Goal: Transaction & Acquisition: Purchase product/service

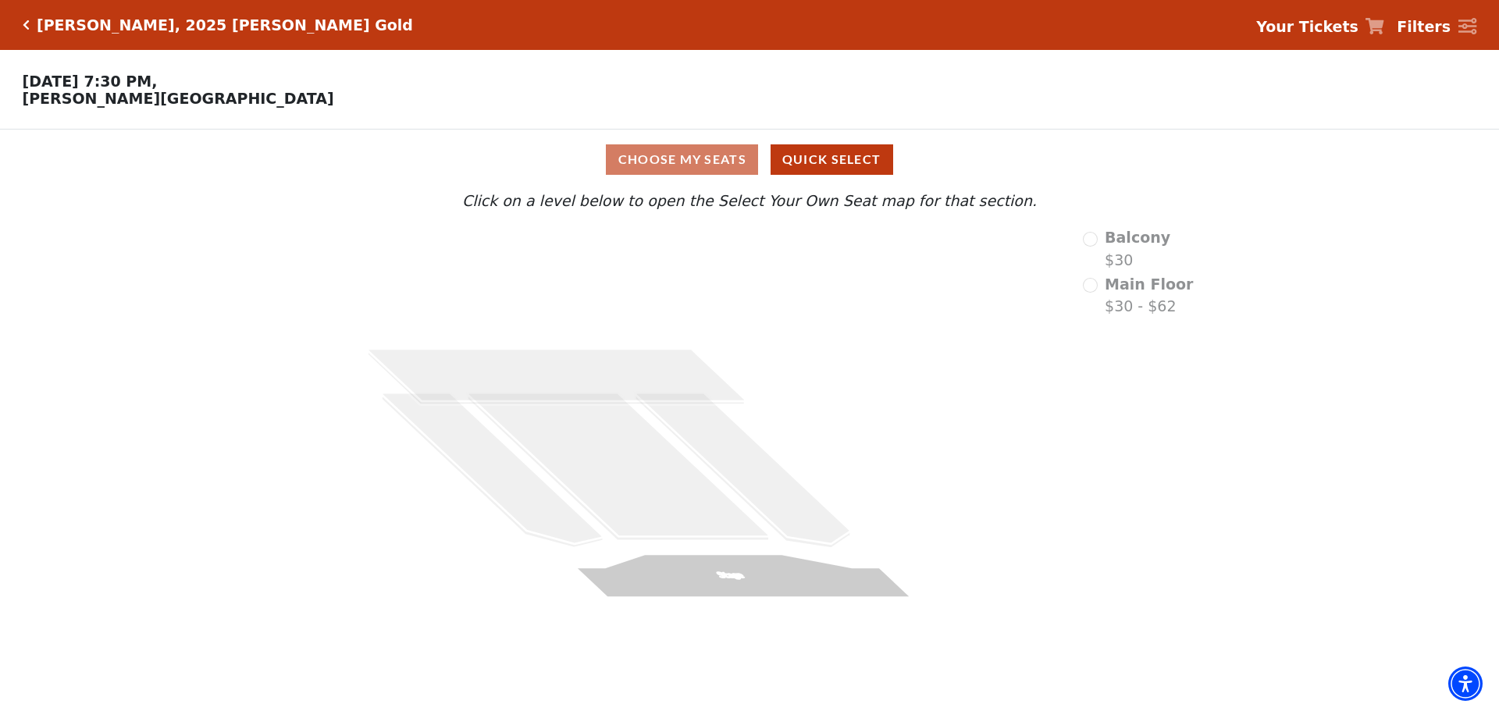
drag, startPoint x: 1099, startPoint y: 246, endPoint x: 1091, endPoint y: 265, distance: 21.3
click at [1099, 245] on div "Balcony $30" at bounding box center [1138, 248] width 111 height 45
click at [1101, 293] on div "Main Floor $30 - $62" at bounding box center [1138, 295] width 111 height 45
click at [827, 160] on button "Quick Select" at bounding box center [832, 159] width 123 height 30
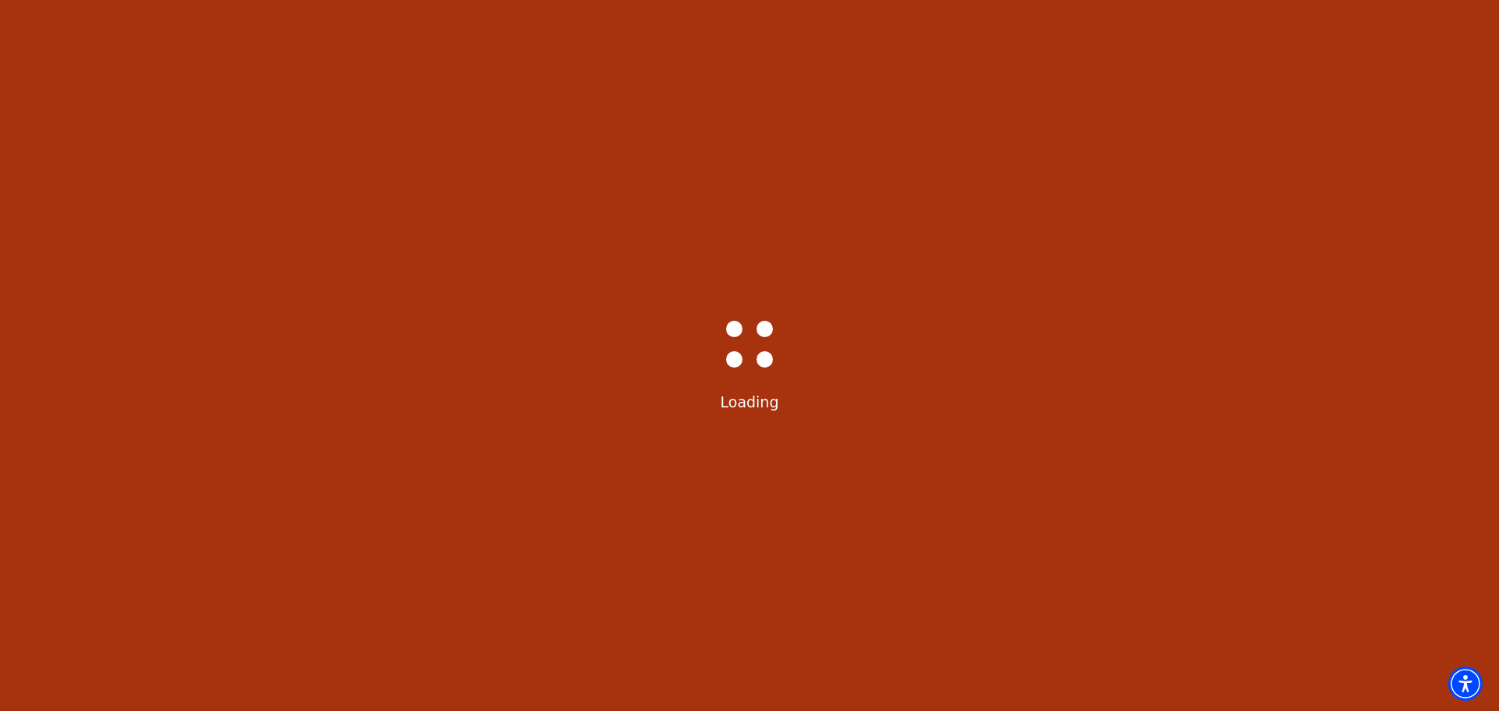
select select "6501"
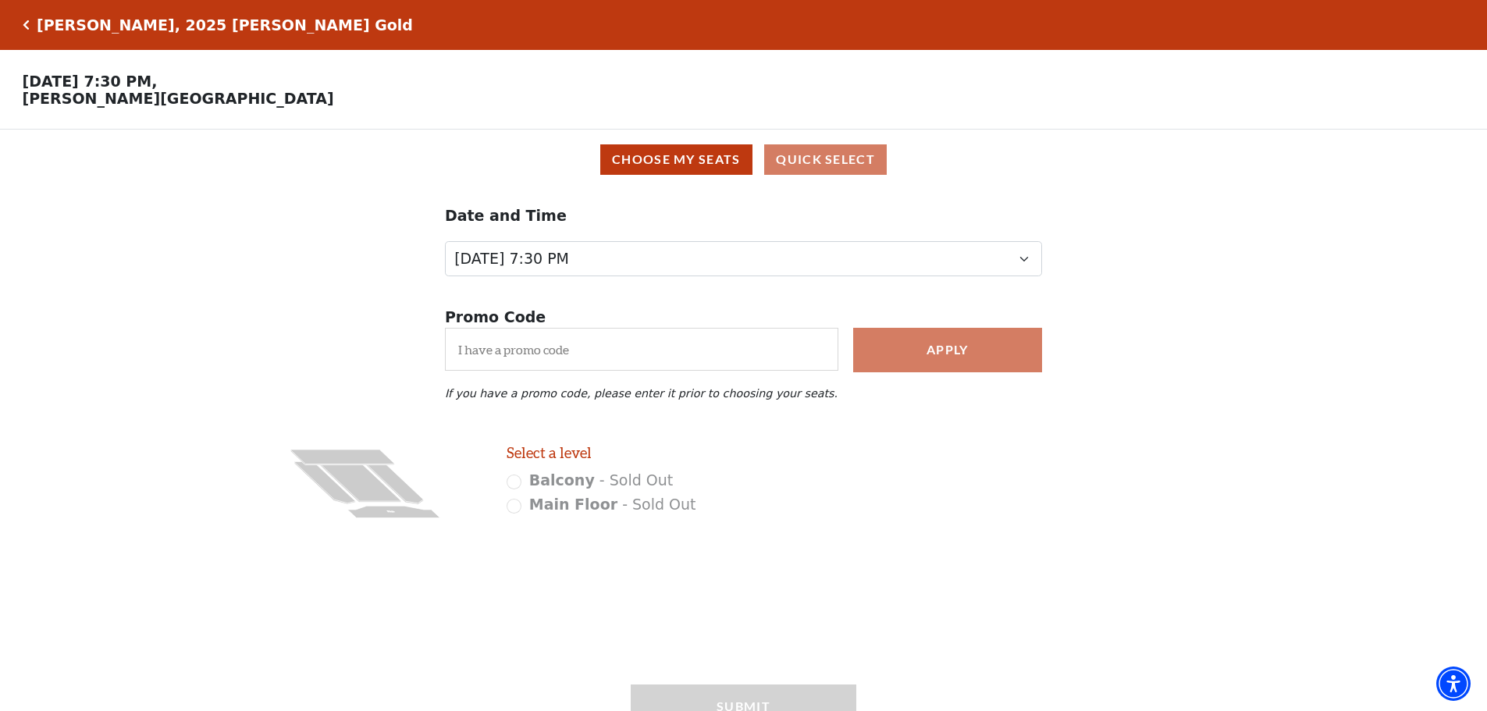
click at [517, 486] on div "Balcony - Sold Out" at bounding box center [682, 480] width 350 height 23
drag, startPoint x: 509, startPoint y: 511, endPoint x: 523, endPoint y: 493, distance: 22.8
click at [510, 510] on div "Main Floor - Sold Out" at bounding box center [682, 504] width 350 height 23
click at [700, 165] on button "Choose My Seats" at bounding box center [676, 159] width 152 height 30
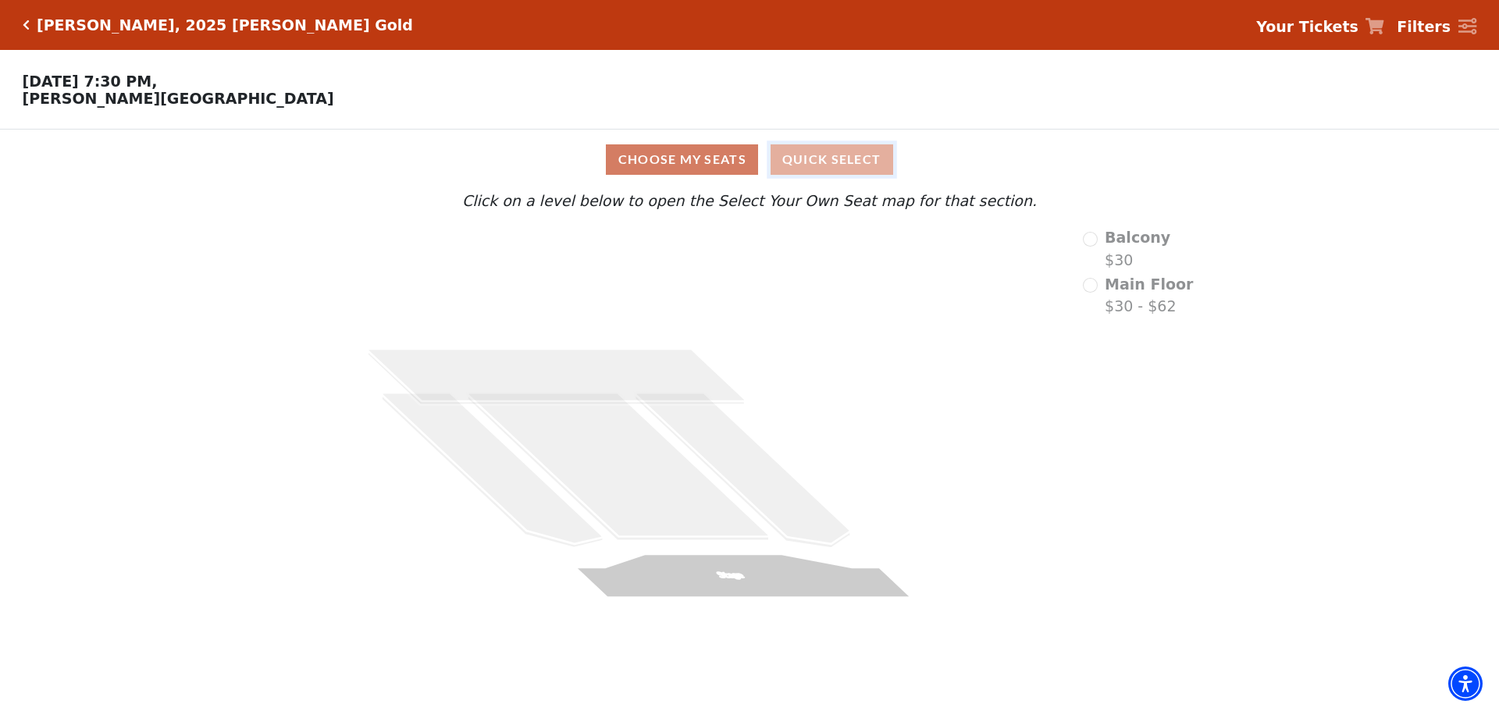
click at [856, 162] on button "Quick Select" at bounding box center [832, 159] width 123 height 30
select select "6501"
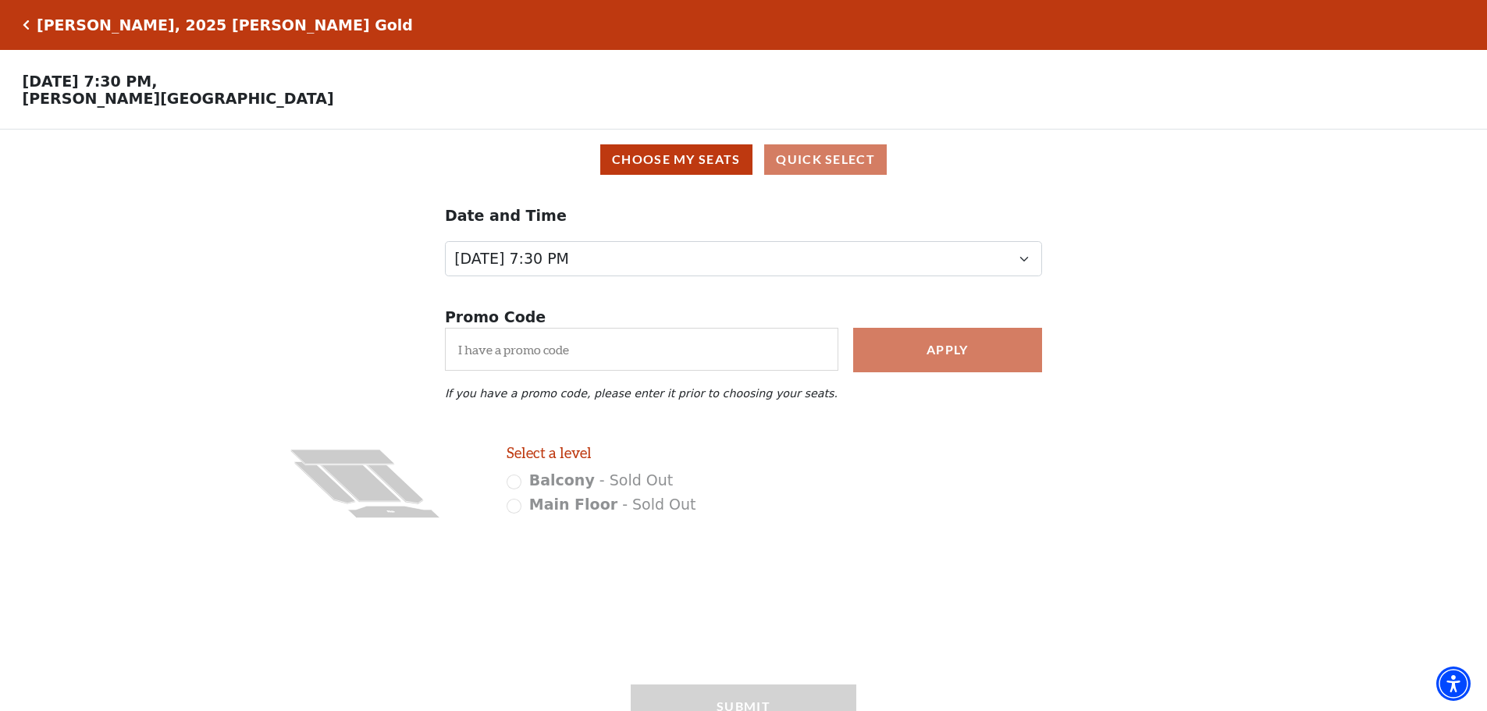
click at [28, 26] on icon "Click here to go back to filters" at bounding box center [26, 25] width 7 height 11
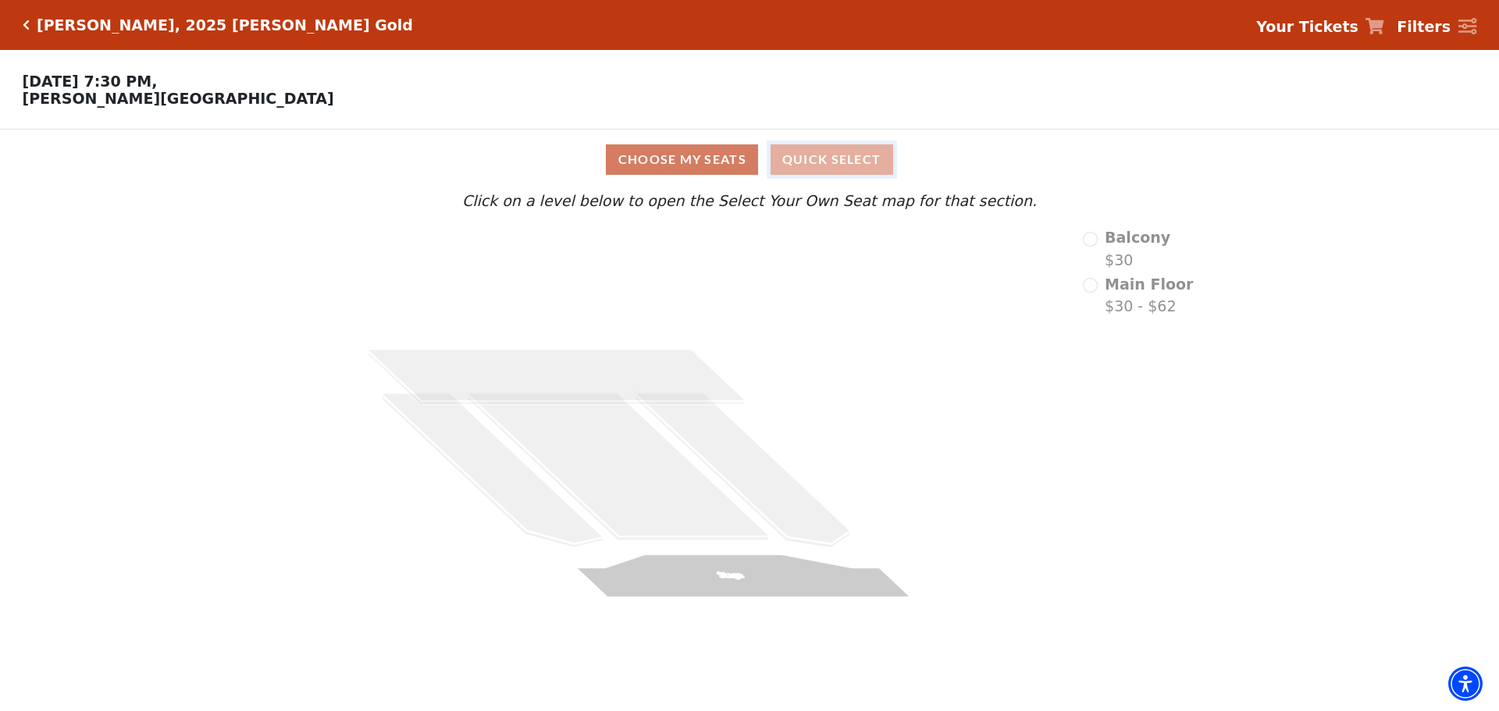
click at [833, 163] on button "Quick Select" at bounding box center [832, 159] width 123 height 30
